Goal: Communication & Community: Answer question/provide support

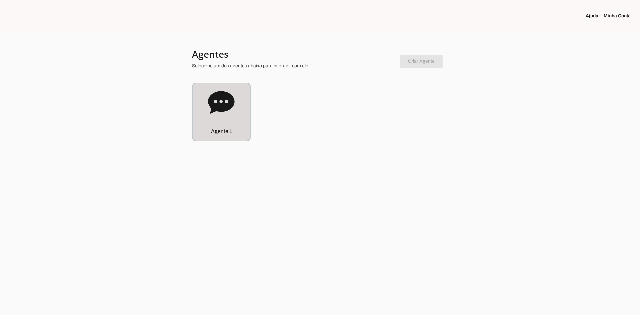
click at [232, 114] on icon at bounding box center [221, 102] width 27 height 27
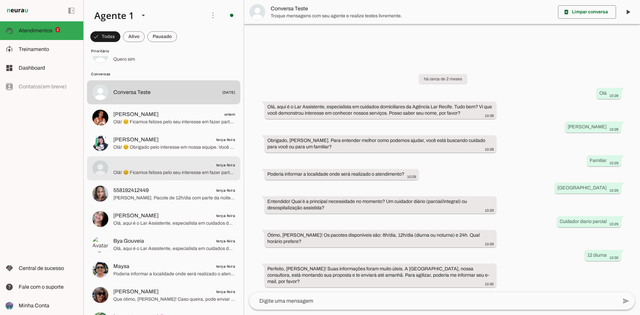
scroll to position [67, 0]
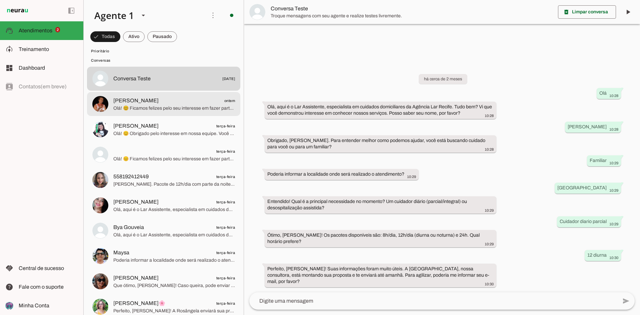
click at [170, 109] on span "Olá! 😊 Ficamos felizes pelo seu interesse em fazer parte da nossa equipe. Você …" at bounding box center [174, 108] width 122 height 7
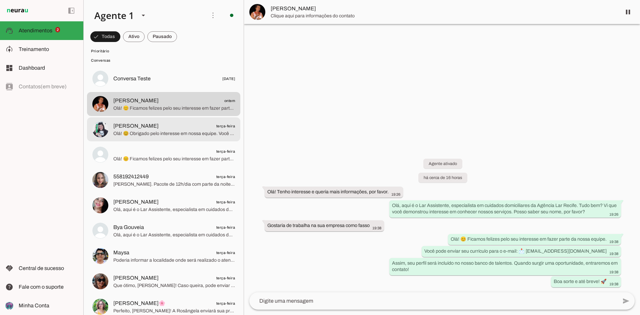
click at [174, 124] on span "[PERSON_NAME] terça-feira" at bounding box center [174, 126] width 122 height 8
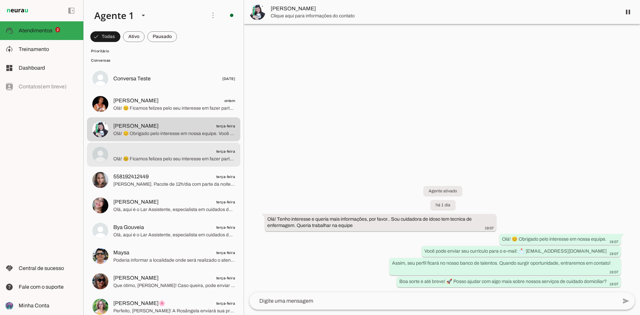
click at [180, 154] on span "terça-feira" at bounding box center [174, 151] width 122 height 8
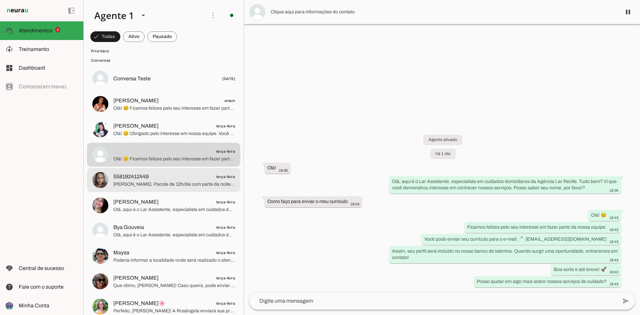
click at [191, 180] on span "558192412449 terça-feira" at bounding box center [174, 177] width 122 height 8
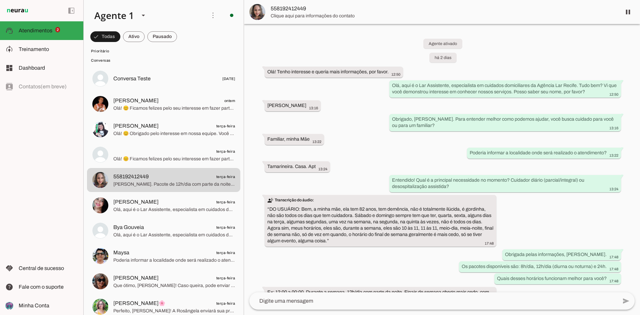
scroll to position [61, 0]
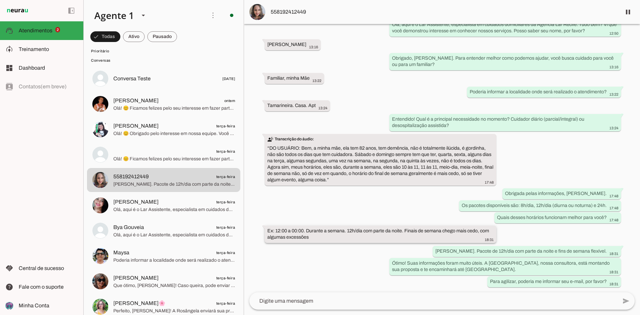
click at [300, 228] on div "Ex: 12:00 a 00:00. Durante a semana. 12h/dia com parte da noite. Finais de sema…" at bounding box center [380, 235] width 226 height 15
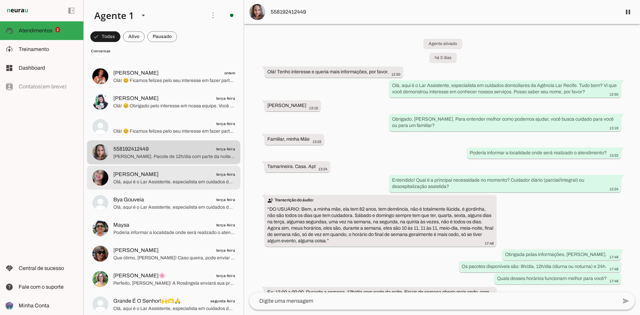
scroll to position [133, 0]
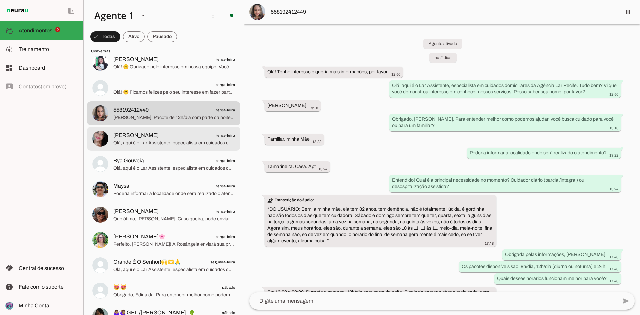
click at [151, 136] on span "[PERSON_NAME]" at bounding box center [135, 135] width 45 height 8
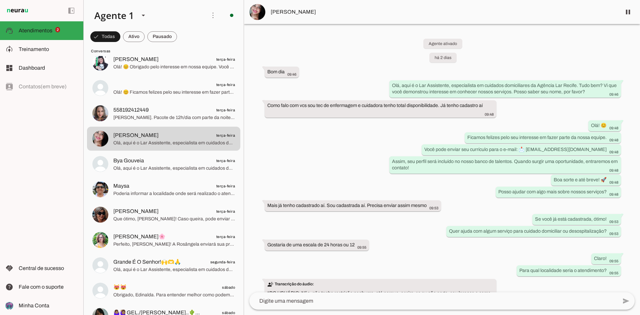
scroll to position [373, 0]
